Goal: Information Seeking & Learning: Learn about a topic

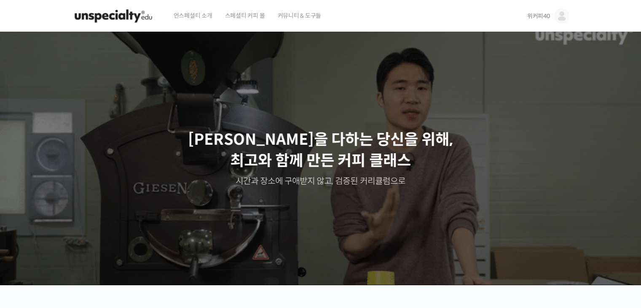
click at [548, 16] on span "위커피40" at bounding box center [538, 16] width 23 height 8
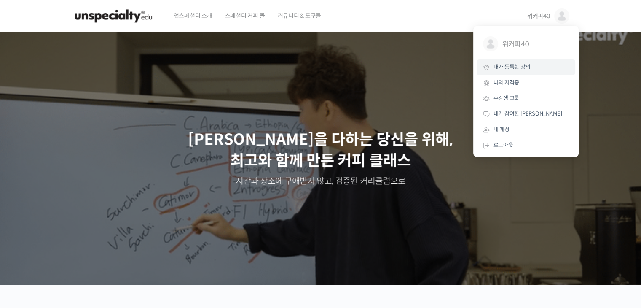
click at [519, 65] on span "내가 등록한 강의" at bounding box center [511, 66] width 37 height 7
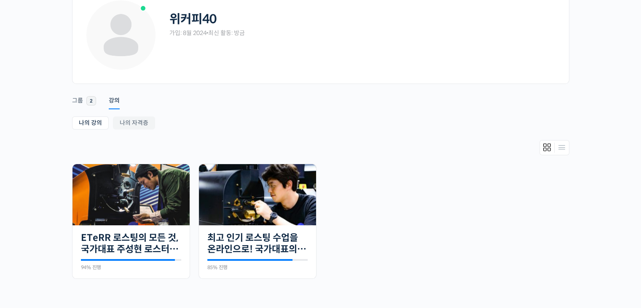
scroll to position [126, 0]
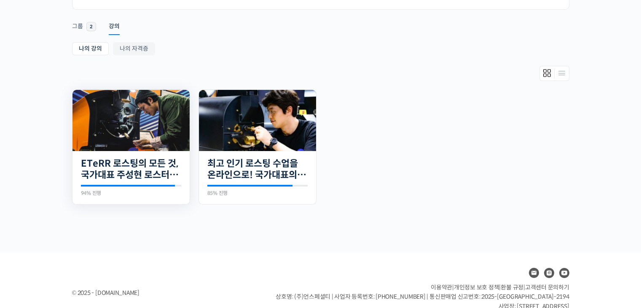
click at [148, 119] on img at bounding box center [130, 120] width 117 height 61
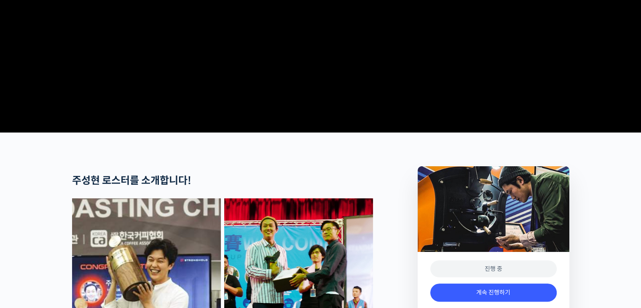
scroll to position [253, 0]
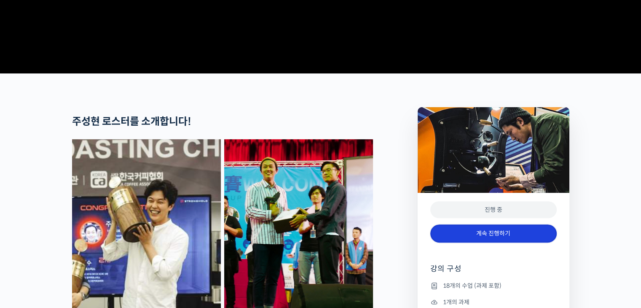
click at [492, 242] on link "계속 진행하기" at bounding box center [493, 233] width 126 height 18
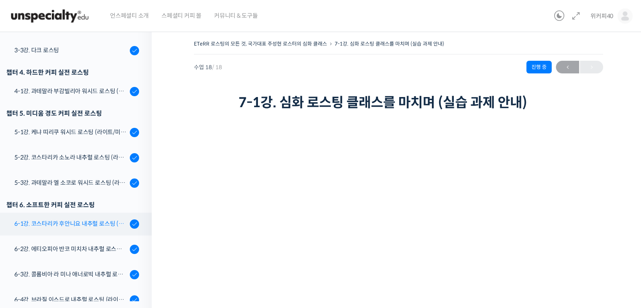
scroll to position [364, 0]
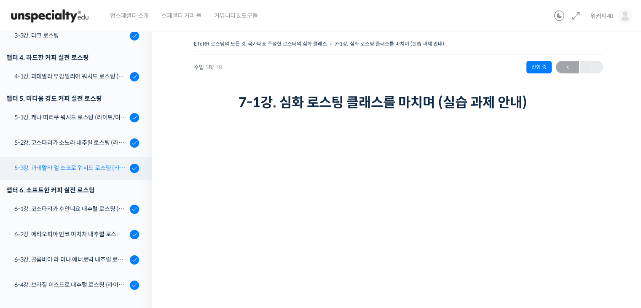
click at [82, 168] on div "5-3강. 과테말라 엘 소코로 워시드 로스팅 (라이트/미디움/다크)" at bounding box center [70, 167] width 113 height 9
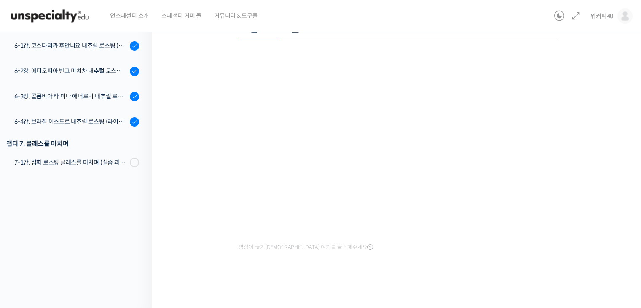
scroll to position [349, 0]
